Goal: Navigation & Orientation: Find specific page/section

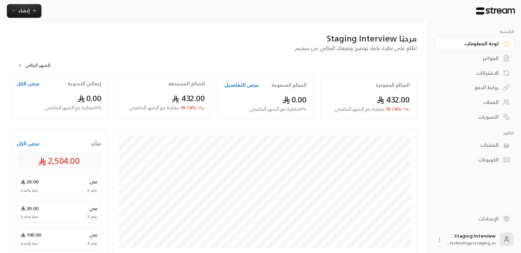
click at [500, 223] on link "الإعدادات" at bounding box center [474, 218] width 79 height 13
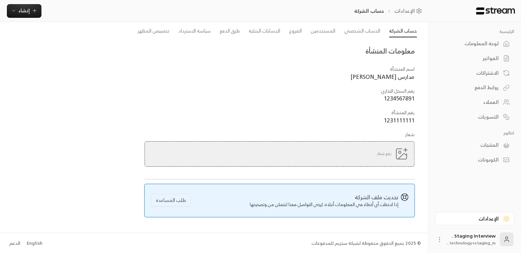
scroll to position [24, 0]
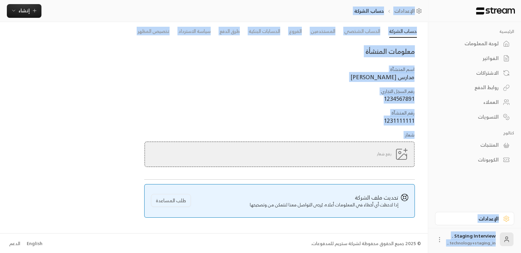
drag, startPoint x: 402, startPoint y: 146, endPoint x: 459, endPoint y: 199, distance: 78.3
click at [428, 199] on div "الرئيسية لوحة المعلومات الفواتير الاشتراكات روابط الدفع العملاء التسويات كتالوج…" at bounding box center [214, 115] width 428 height 278
click at [459, 199] on div "الرئيسية لوحة المعلومات الفواتير الاشتراكات روابط الدفع العملاء التسويات كتالوج…" at bounding box center [474, 115] width 93 height 186
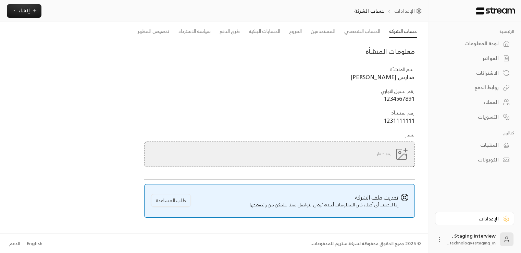
click at [491, 219] on div "الإعدادات" at bounding box center [471, 218] width 55 height 7
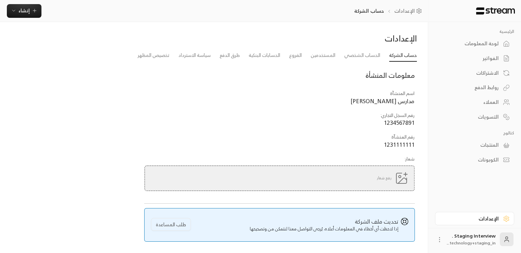
click at [491, 219] on div "الإعدادات" at bounding box center [471, 218] width 55 height 7
click at [459, 40] on link "لوحة المعلومات" at bounding box center [474, 43] width 79 height 13
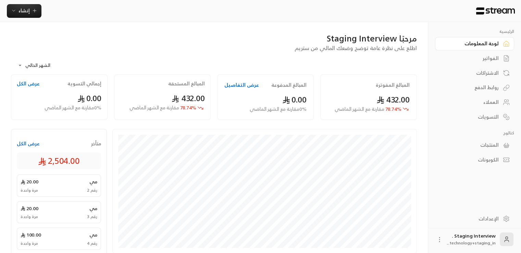
click at [469, 57] on div "الفواتير" at bounding box center [471, 58] width 55 height 7
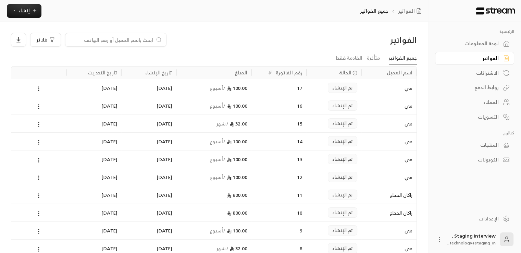
click at [477, 70] on div "الاشتراكات" at bounding box center [471, 73] width 55 height 7
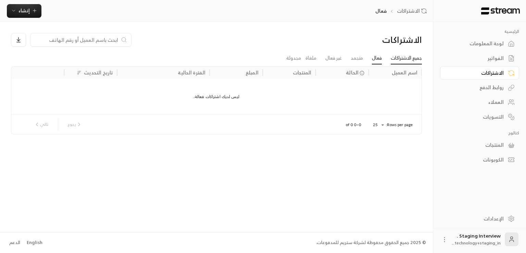
click at [412, 63] on link "جميع الاشتراكات" at bounding box center [406, 58] width 31 height 12
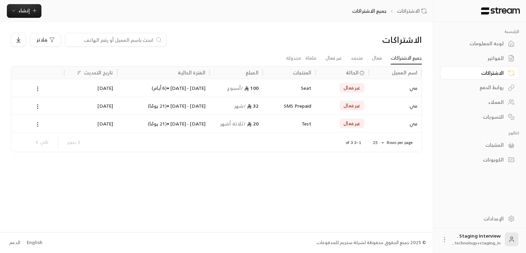
click at [497, 85] on div "روابط الدفع" at bounding box center [476, 87] width 55 height 7
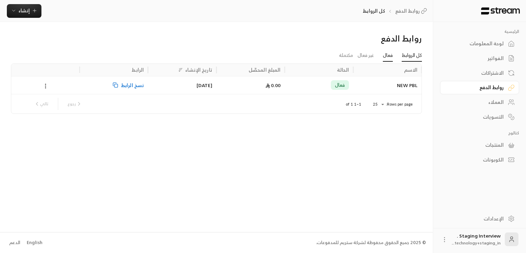
click at [389, 54] on link "فعال" at bounding box center [388, 55] width 10 height 12
click at [414, 58] on link "كل الروابط" at bounding box center [412, 55] width 20 height 12
click at [133, 85] on span "نسخ الرابط" at bounding box center [132, 84] width 23 height 17
click at [373, 189] on div "روابط الدفع كل الروابط فعال غير فعال مكتملة الاسم الحالة المبلغ المحصّل تاريخ ا…" at bounding box center [216, 127] width 433 height 210
drag, startPoint x: 420, startPoint y: 146, endPoint x: 291, endPoint y: 137, distance: 129.5
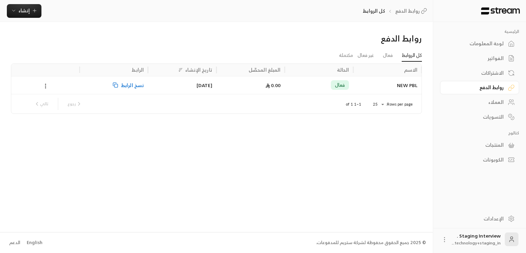
click at [291, 137] on div "روابط الدفع كل الروابط فعال غير فعال مكتملة الاسم الحالة المبلغ المحصّل تاريخ ا…" at bounding box center [216, 127] width 433 height 210
click at [485, 103] on div "العملاء" at bounding box center [476, 102] width 55 height 7
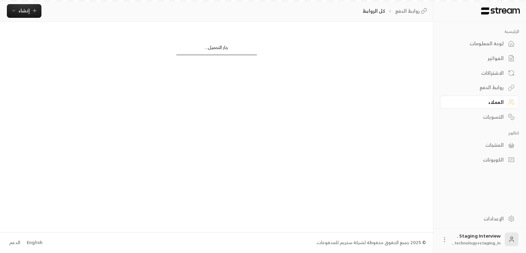
click at [501, 87] on div "روابط الدفع" at bounding box center [476, 87] width 55 height 7
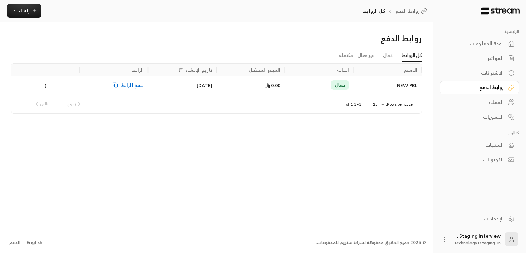
click at [499, 55] on div "الفواتير" at bounding box center [476, 58] width 55 height 7
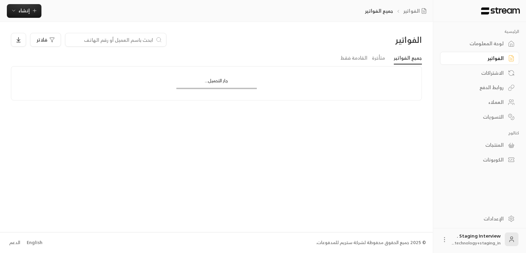
click at [494, 88] on div "روابط الدفع" at bounding box center [476, 87] width 55 height 7
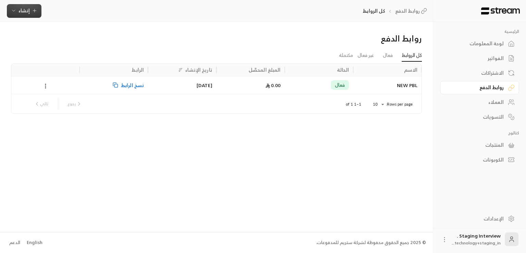
click at [22, 11] on span "إنشاء" at bounding box center [23, 10] width 11 height 9
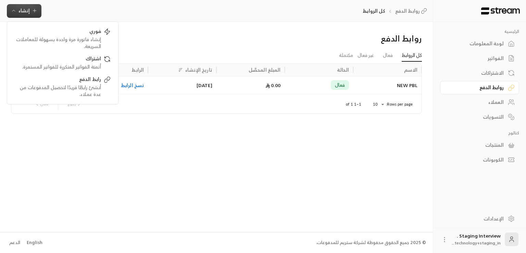
click at [198, 195] on div "روابط الدفع كل الروابط فعال غير فعال مكتملة الاسم الحالة المبلغ المحصّل تاريخ ا…" at bounding box center [216, 127] width 433 height 210
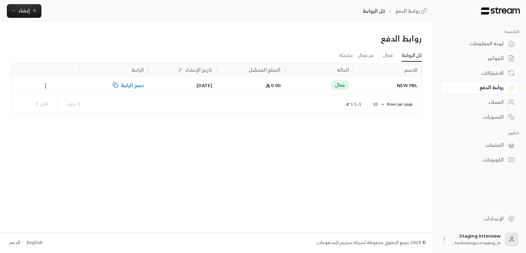
click at [30, 242] on div "English" at bounding box center [35, 242] width 16 height 7
